Goal: Transaction & Acquisition: Purchase product/service

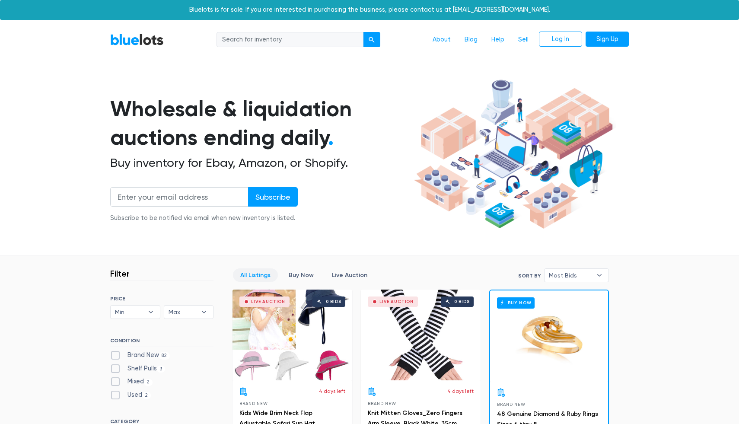
click at [232, 42] on input "search" at bounding box center [289, 40] width 147 height 16
type input "salt lamp"
click at [363, 32] on button "submit" at bounding box center [371, 40] width 17 height 16
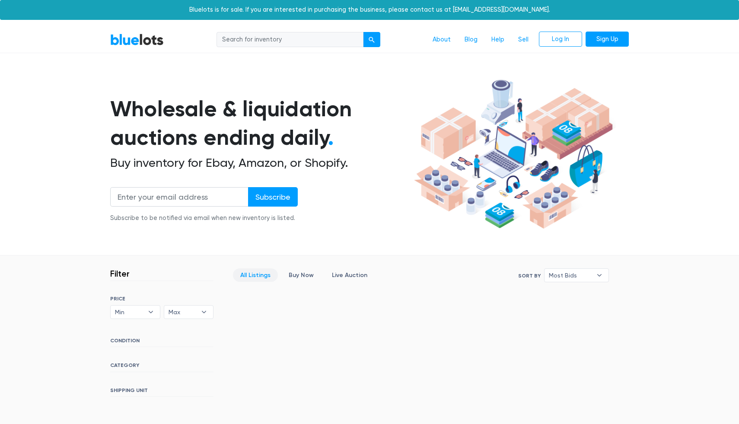
click at [263, 43] on input "search" at bounding box center [289, 40] width 147 height 16
type input "lamps"
click at [363, 32] on button "submit" at bounding box center [371, 40] width 17 height 16
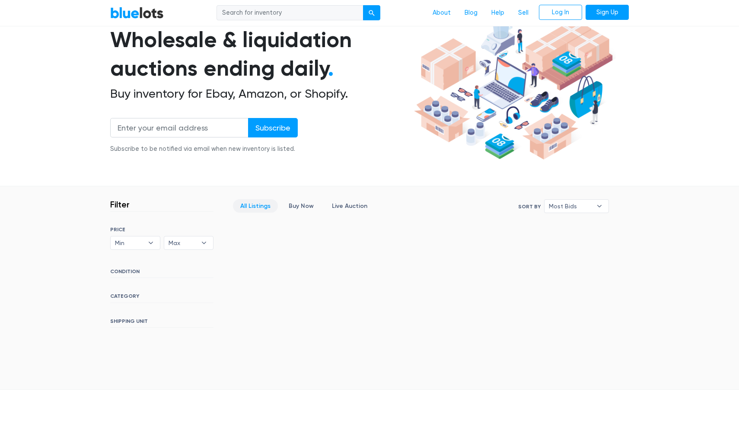
scroll to position [70, 0]
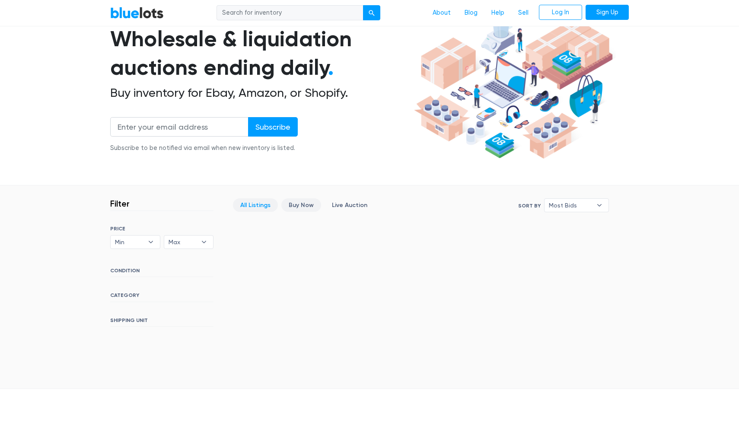
click at [302, 206] on link "Buy Now" at bounding box center [301, 204] width 40 height 13
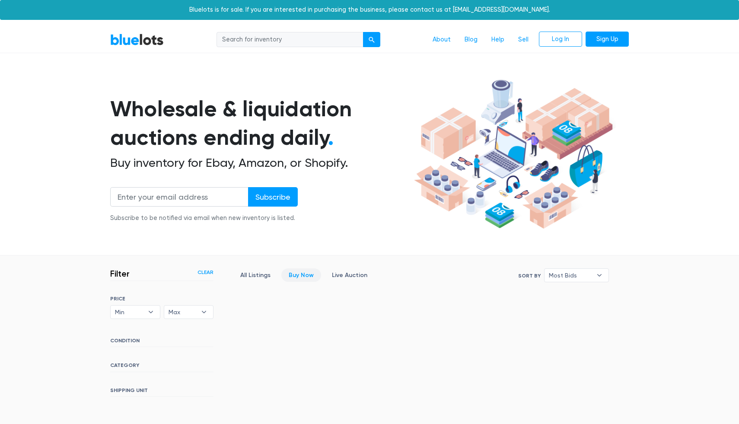
scroll to position [176, 0]
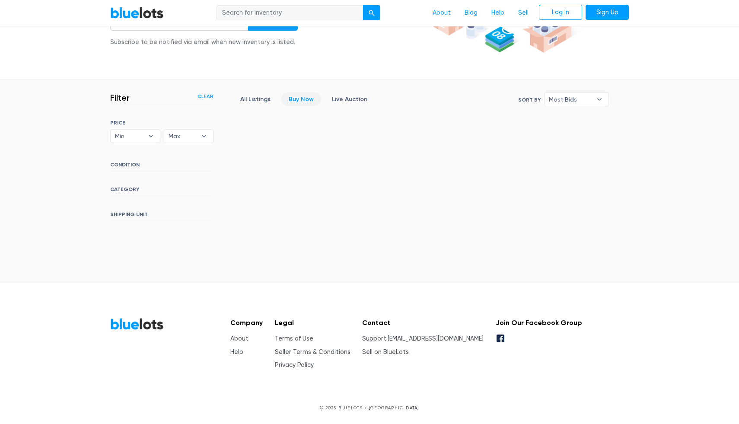
click at [160, 13] on link "BlueLots" at bounding box center [137, 12] width 54 height 13
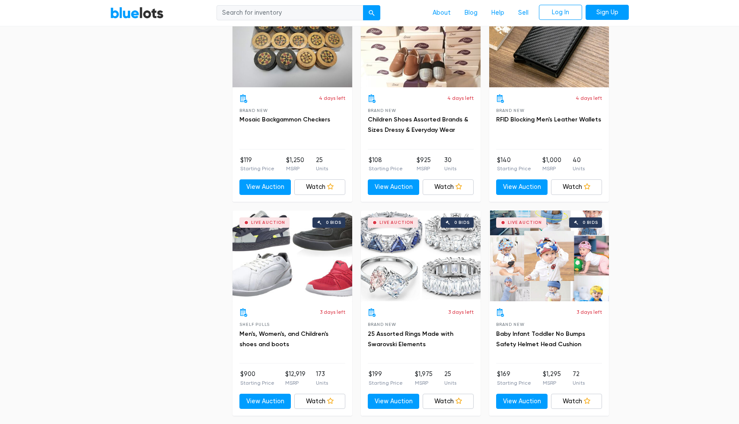
scroll to position [1800, 0]
click at [518, 184] on link "View Auction" at bounding box center [521, 187] width 51 height 16
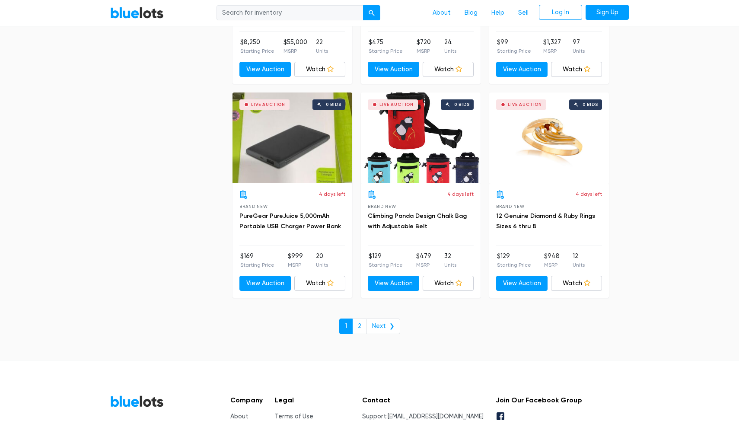
scroll to position [3705, 0]
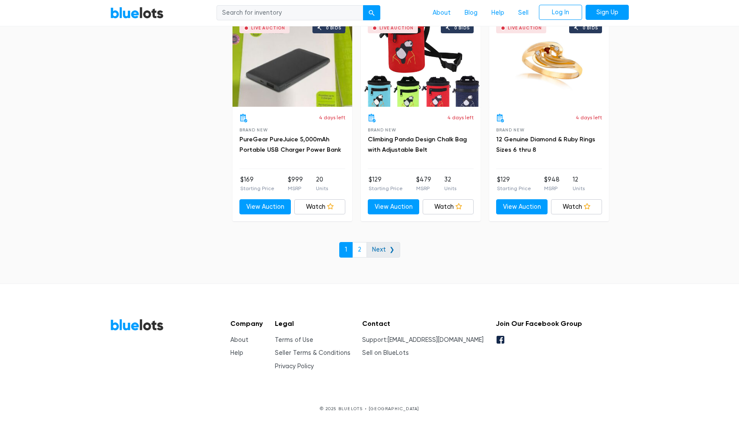
click at [375, 246] on link "Next ❯" at bounding box center [383, 250] width 34 height 16
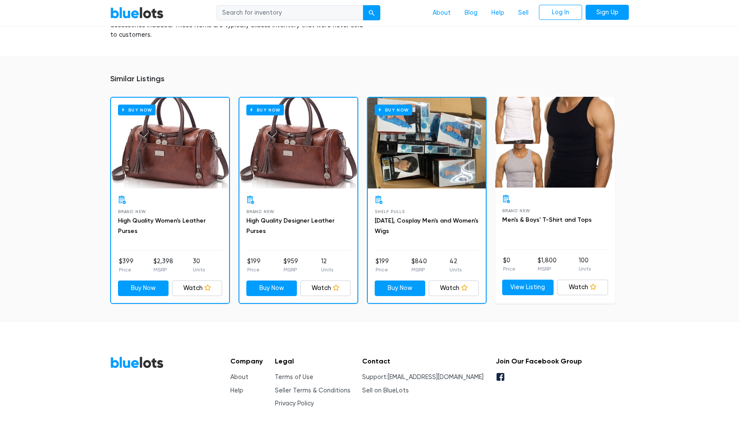
scroll to position [623, 0]
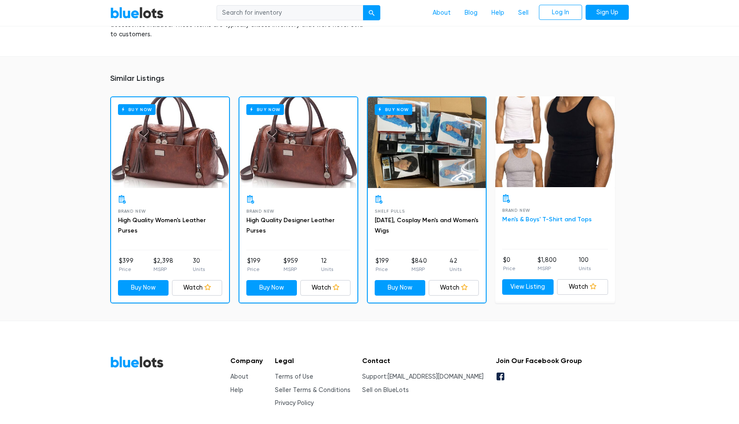
click at [532, 216] on link "Men's & Boys' T-Shirt and Tops" at bounding box center [546, 219] width 89 height 7
